Goal: Communication & Community: Answer question/provide support

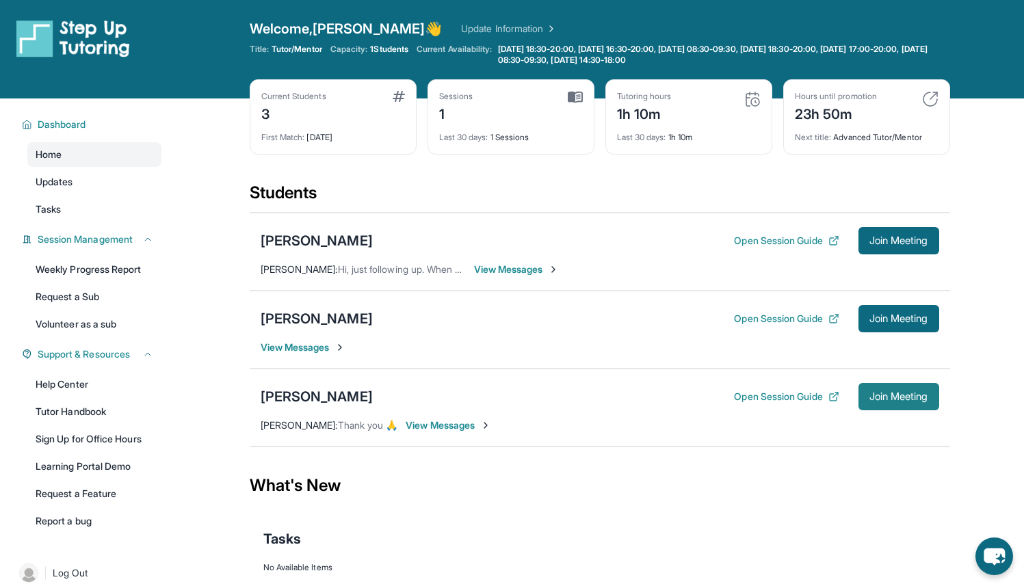
click at [891, 399] on span "Join Meeting" at bounding box center [898, 397] width 59 height 8
click at [311, 395] on div "[PERSON_NAME]" at bounding box center [317, 396] width 112 height 19
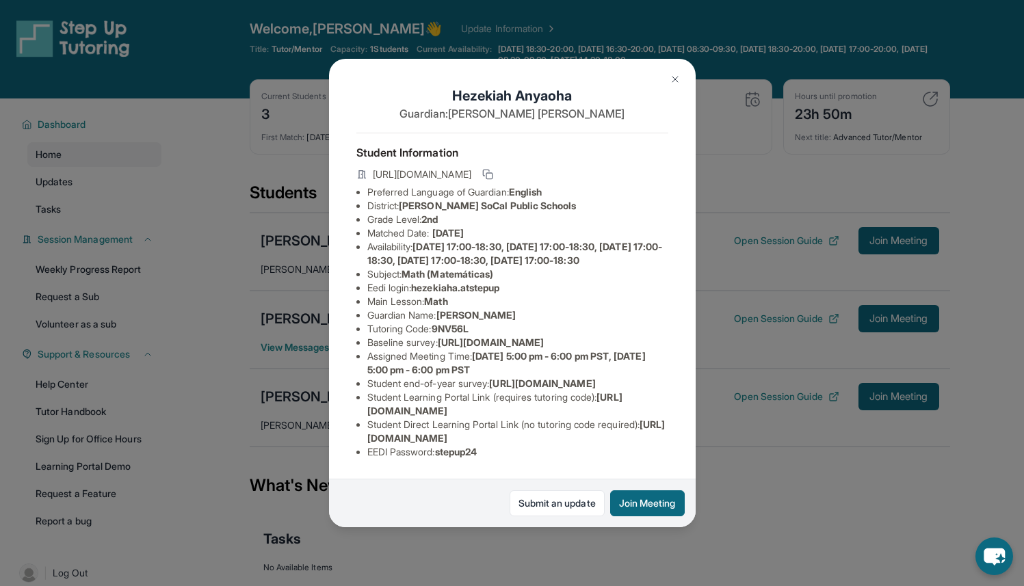
scroll to position [127, 0]
drag, startPoint x: 366, startPoint y: 432, endPoint x: 647, endPoint y: 428, distance: 281.2
click at [647, 428] on ul "Preferred Language of Guardian: English District: [PERSON_NAME] SoCal Public Sc…" at bounding box center [512, 322] width 312 height 274
copy span "[URL][DOMAIN_NAME]"
click at [644, 425] on span "[URL][DOMAIN_NAME]" at bounding box center [516, 431] width 298 height 25
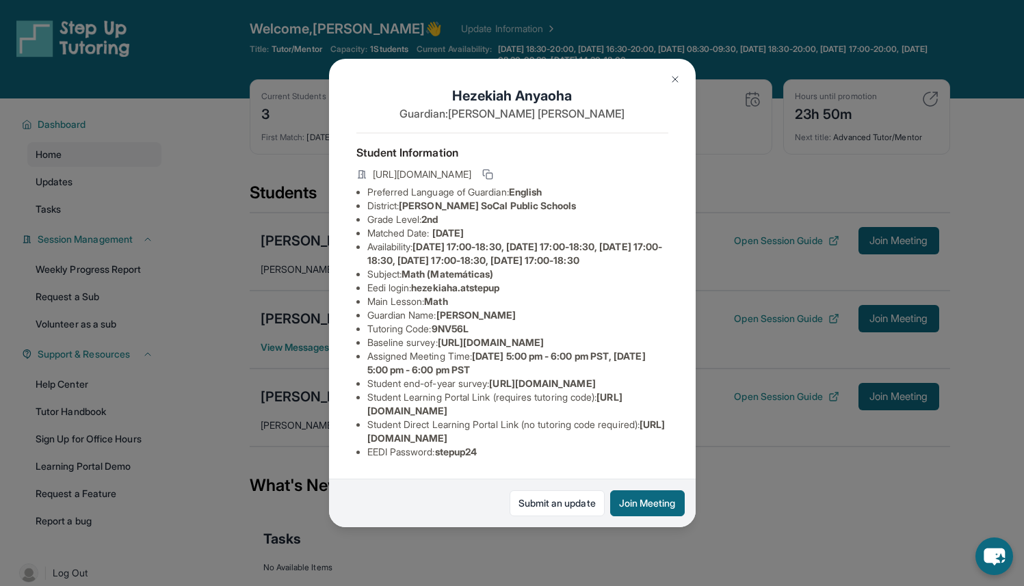
click at [678, 81] on img at bounding box center [675, 79] width 11 height 11
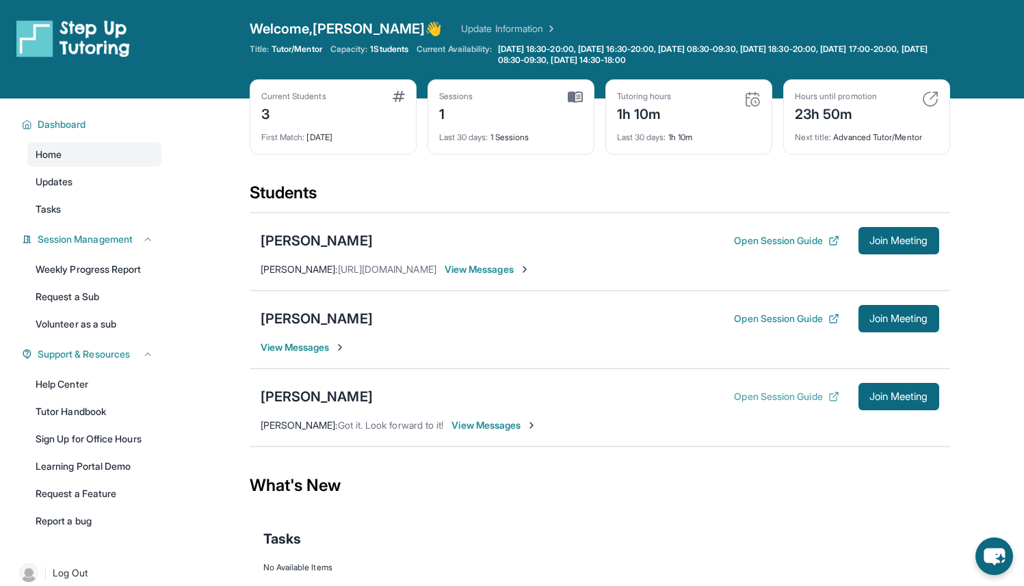
click at [795, 402] on button "Open Session Guide" at bounding box center [786, 397] width 105 height 14
click at [306, 395] on div "[PERSON_NAME]" at bounding box center [317, 396] width 112 height 19
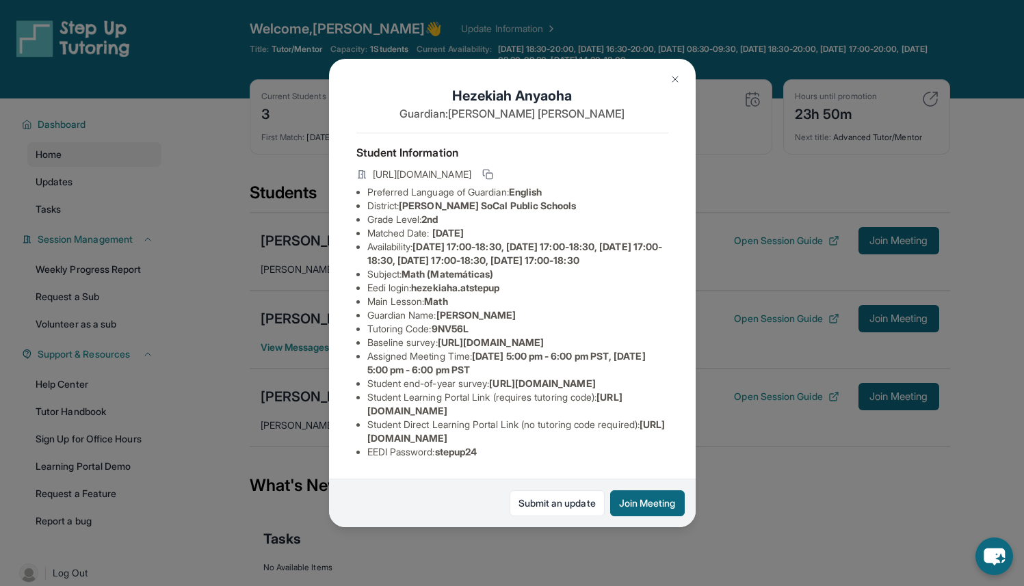
scroll to position [61, 0]
click at [676, 79] on img at bounding box center [675, 79] width 11 height 11
